Goal: Contribute content

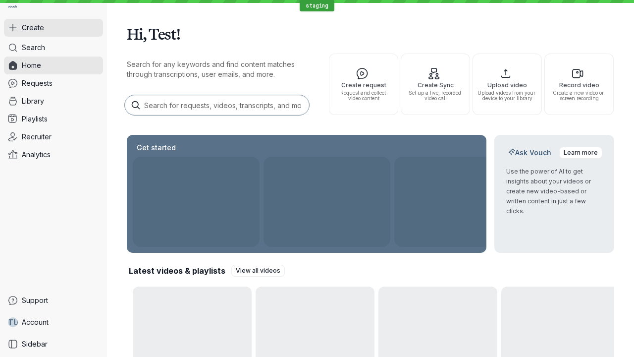
click at [53, 28] on button "Create" at bounding box center [53, 28] width 99 height 18
